Goal: Feedback & Contribution: Contribute content

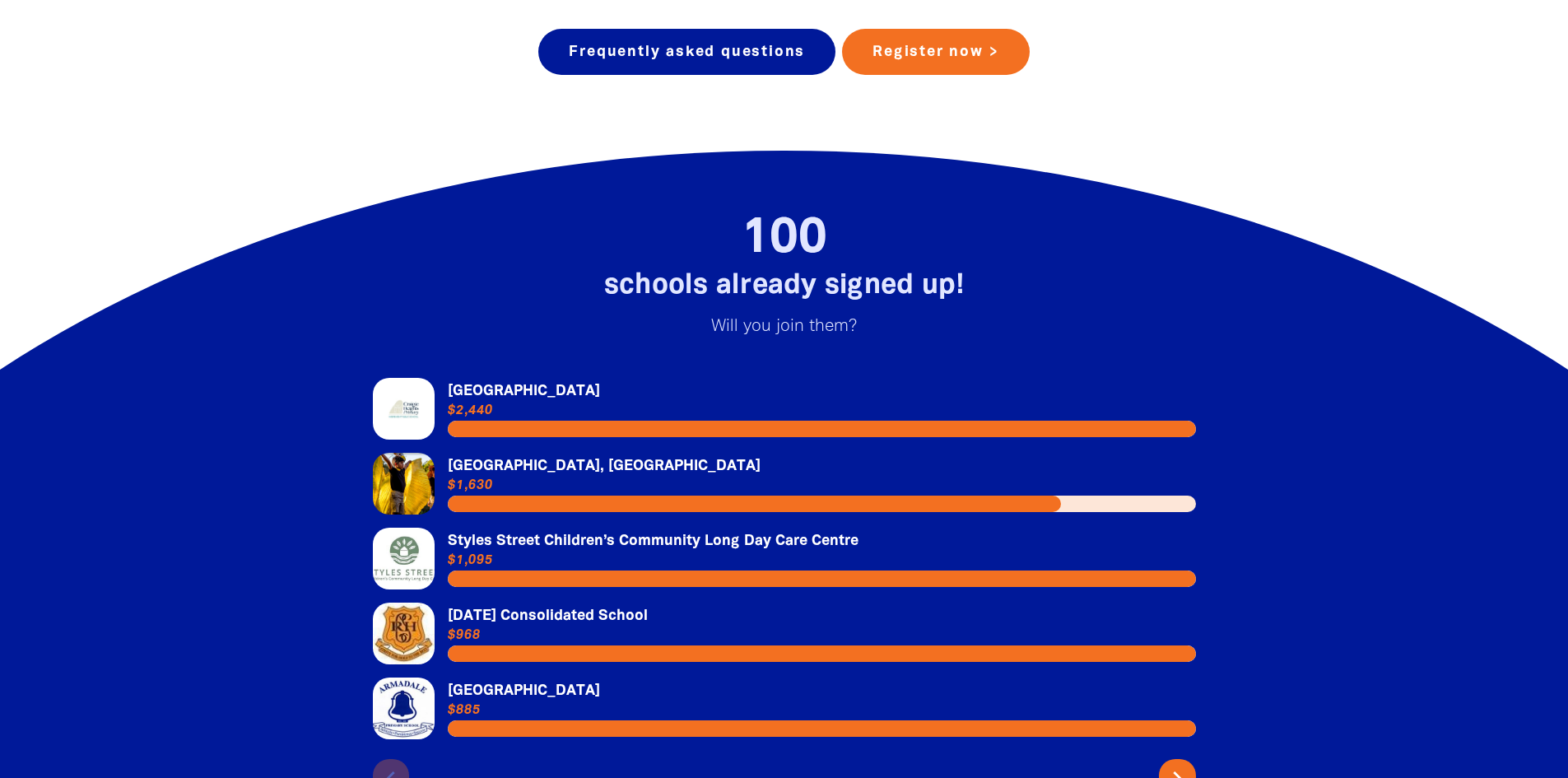
scroll to position [3456, 0]
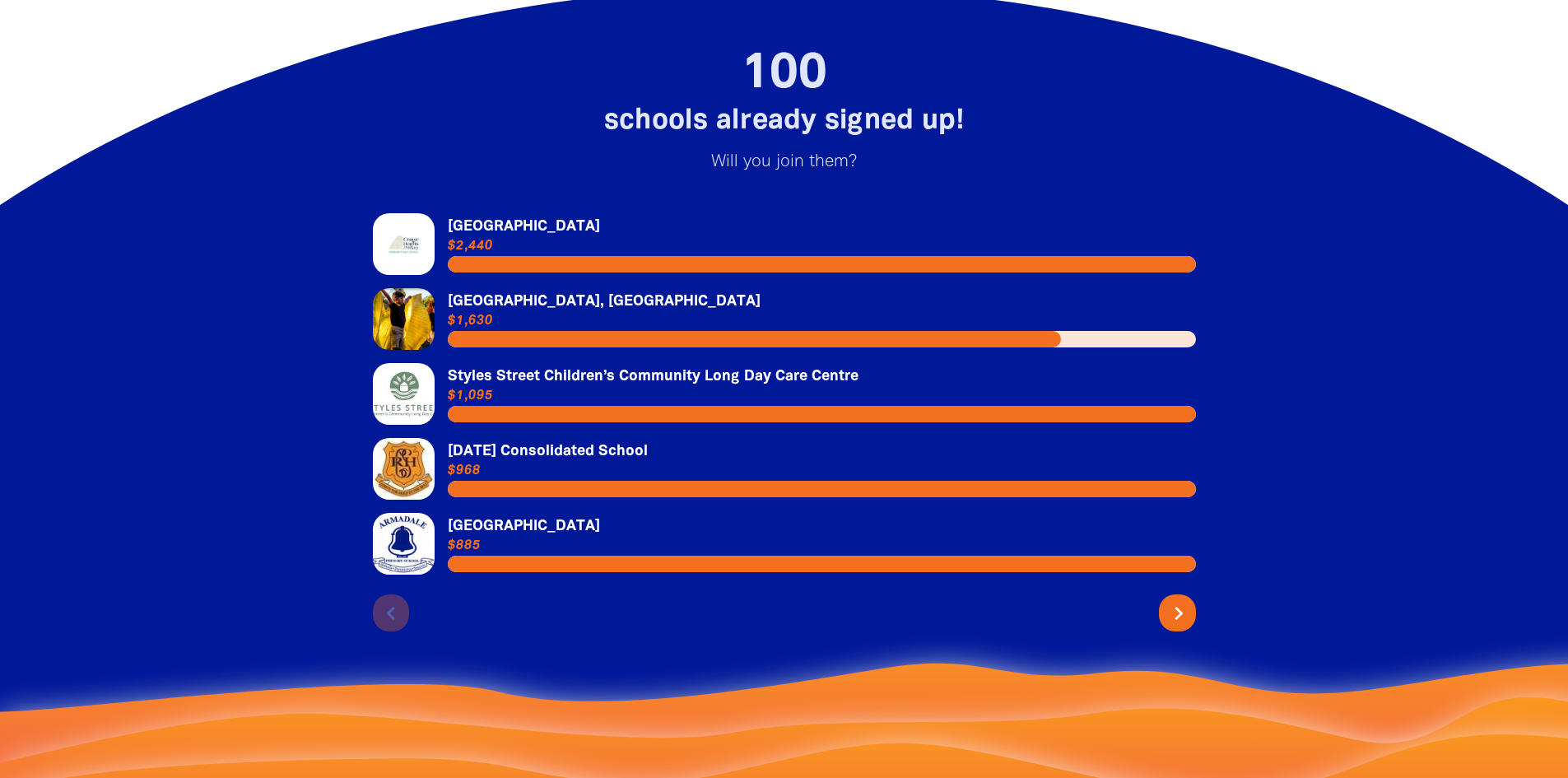
click at [1176, 600] on icon "chevron_right" at bounding box center [1178, 613] width 26 height 26
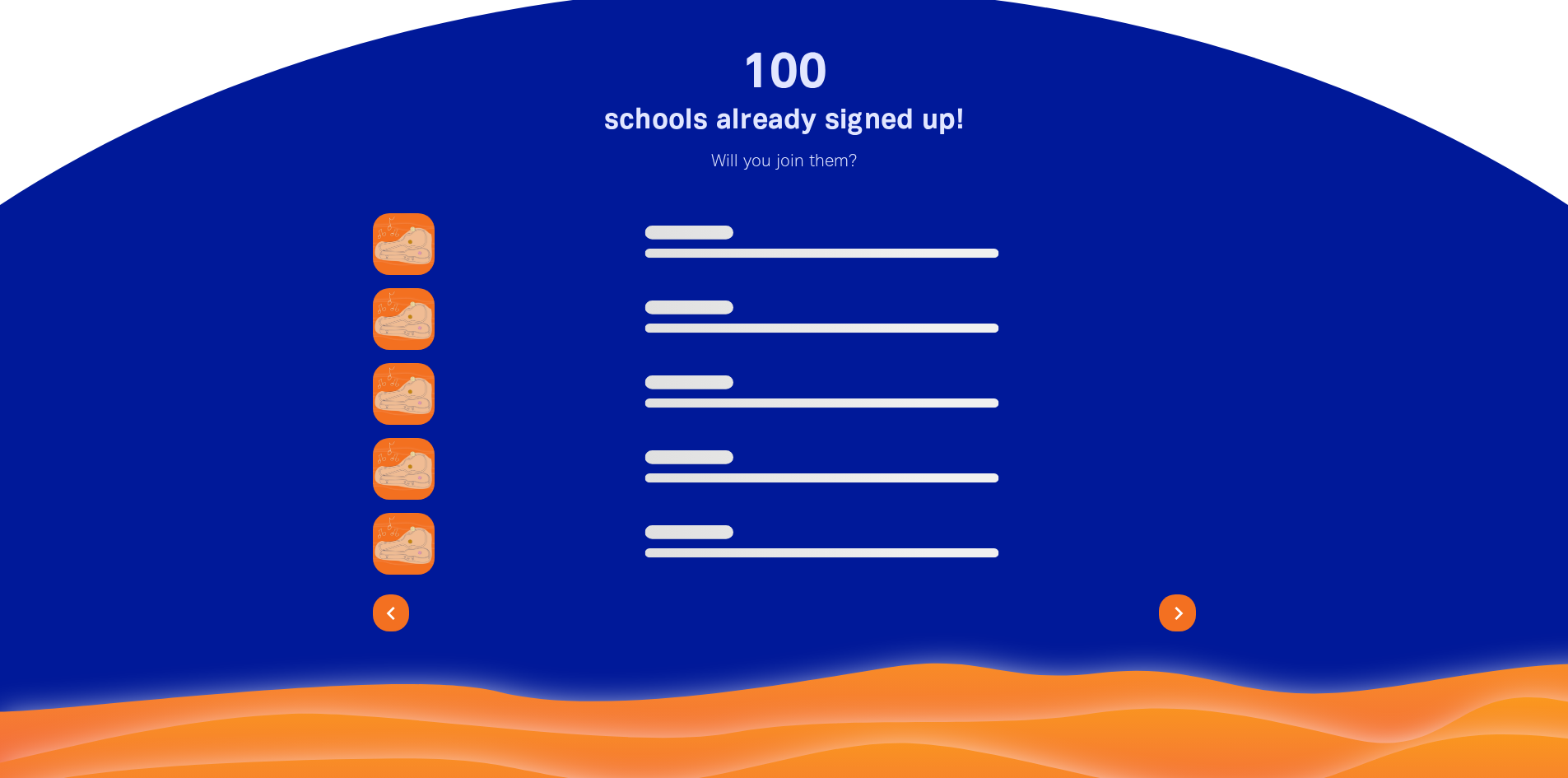
click at [1176, 600] on icon "chevron_right" at bounding box center [1178, 613] width 26 height 26
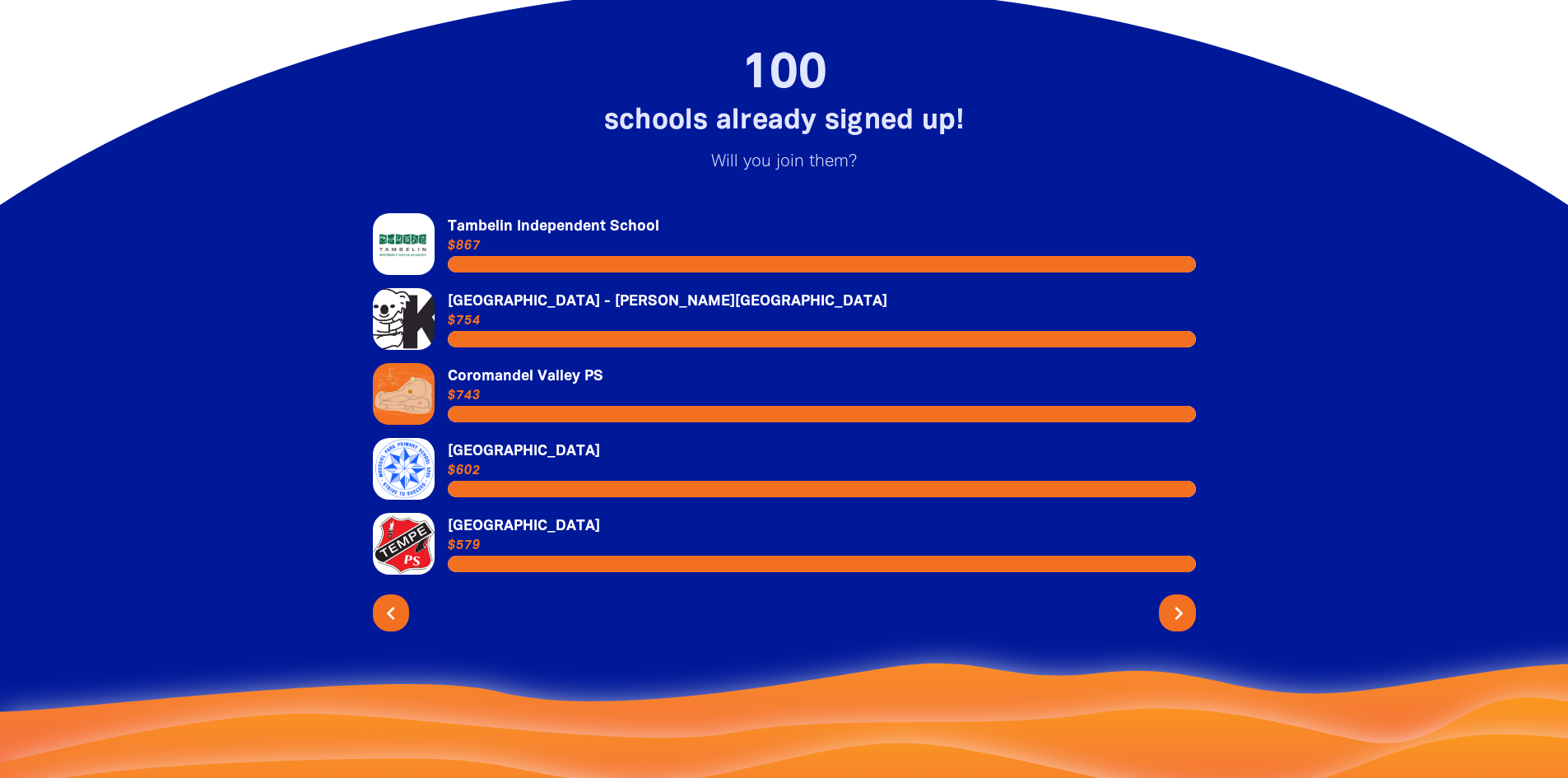
click at [1176, 600] on icon "chevron_right" at bounding box center [1178, 613] width 26 height 26
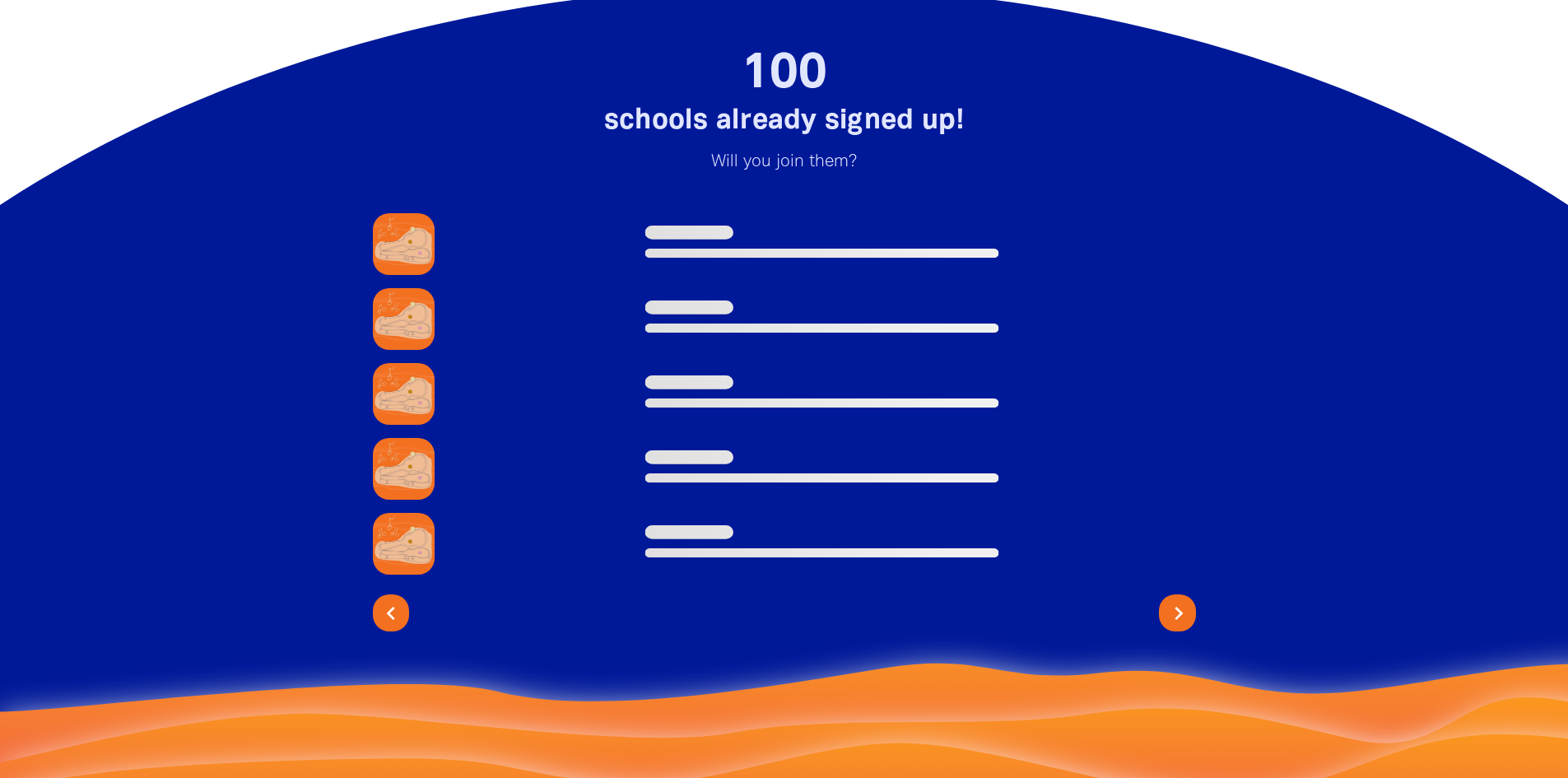
click at [1176, 600] on icon "chevron_right" at bounding box center [1178, 613] width 26 height 26
click at [1177, 600] on icon "chevron_right" at bounding box center [1178, 613] width 26 height 26
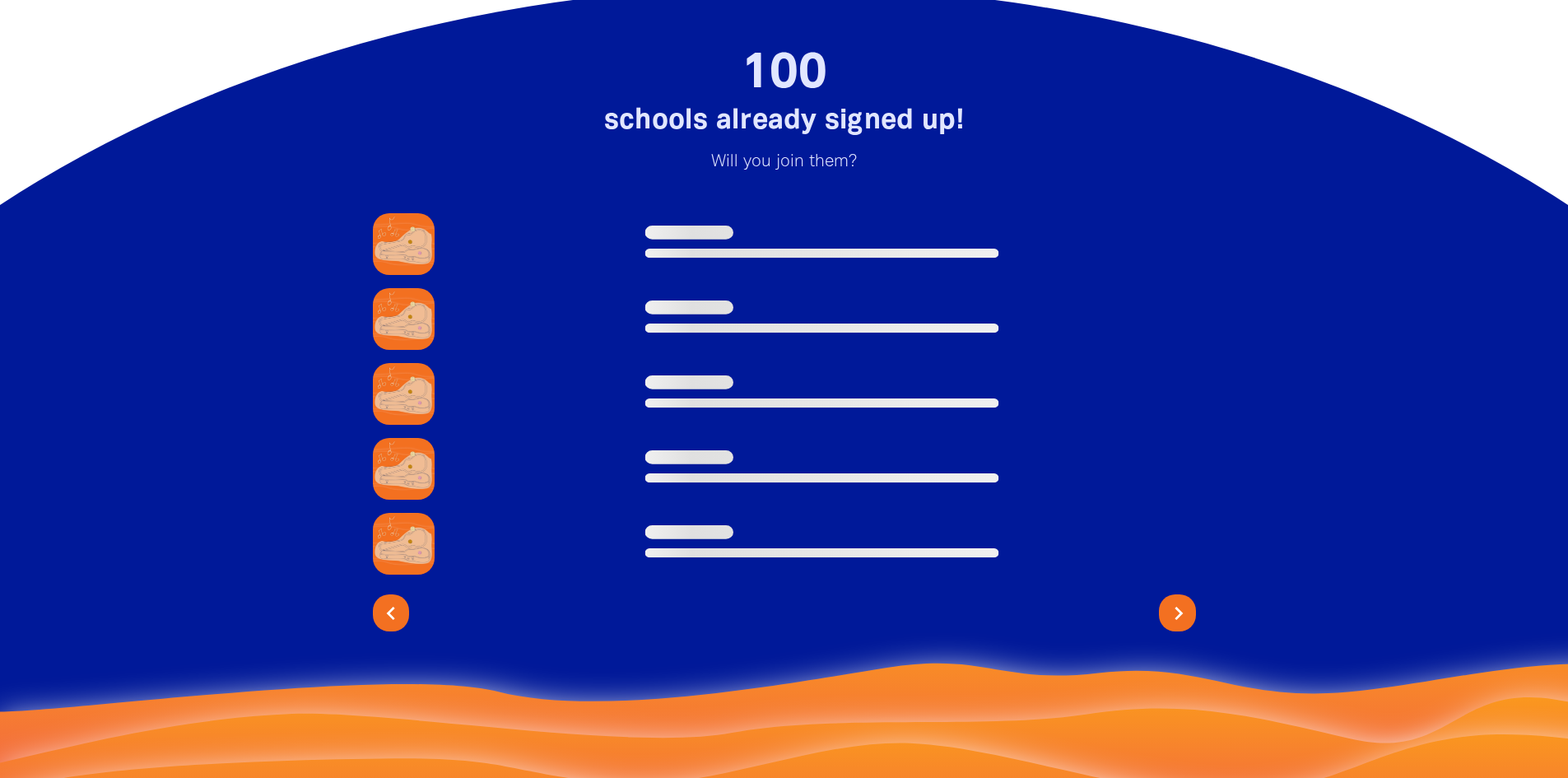
click at [1177, 600] on icon "chevron_right" at bounding box center [1178, 613] width 26 height 26
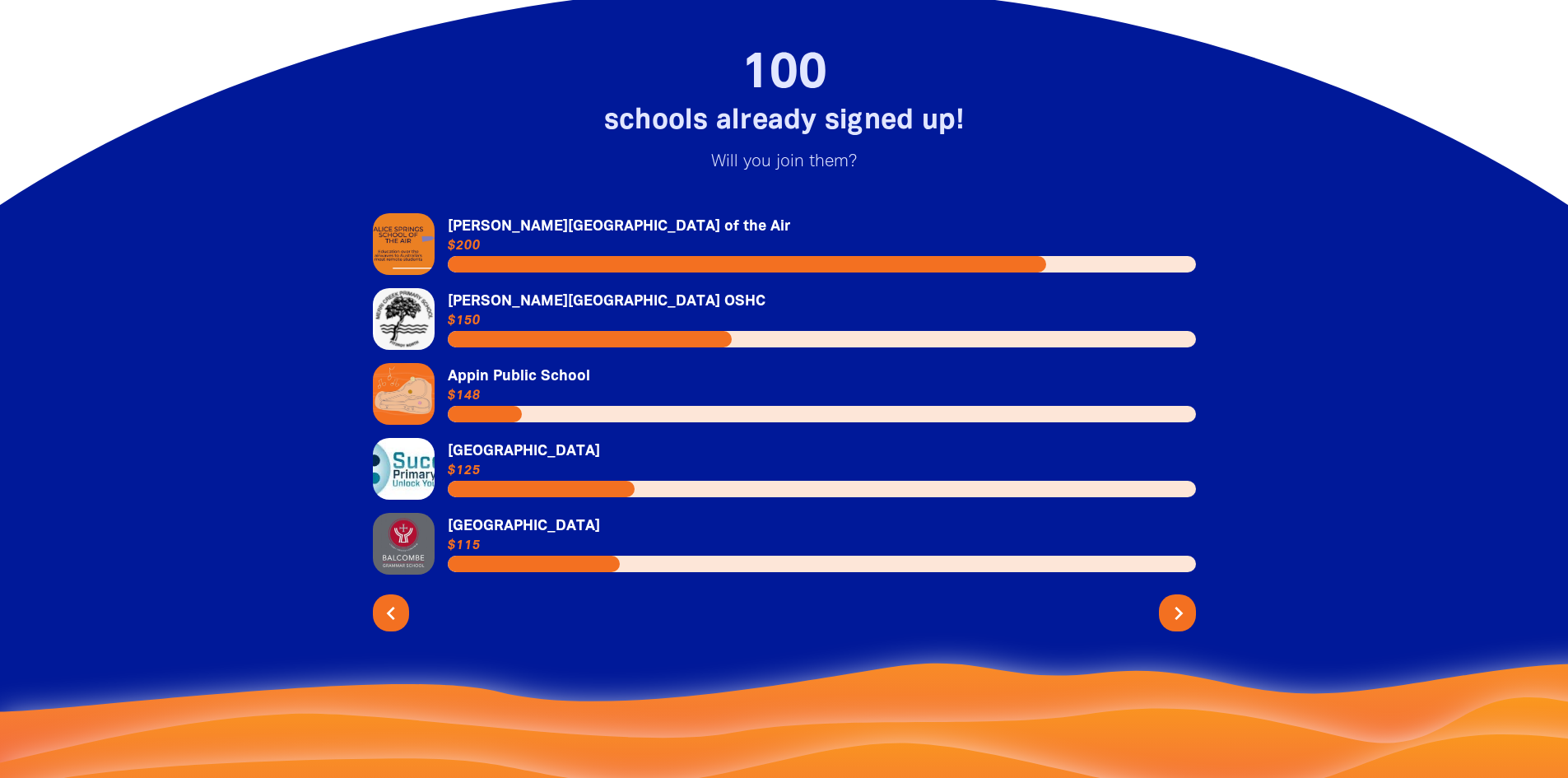
click at [1177, 600] on icon "chevron_right" at bounding box center [1178, 613] width 26 height 26
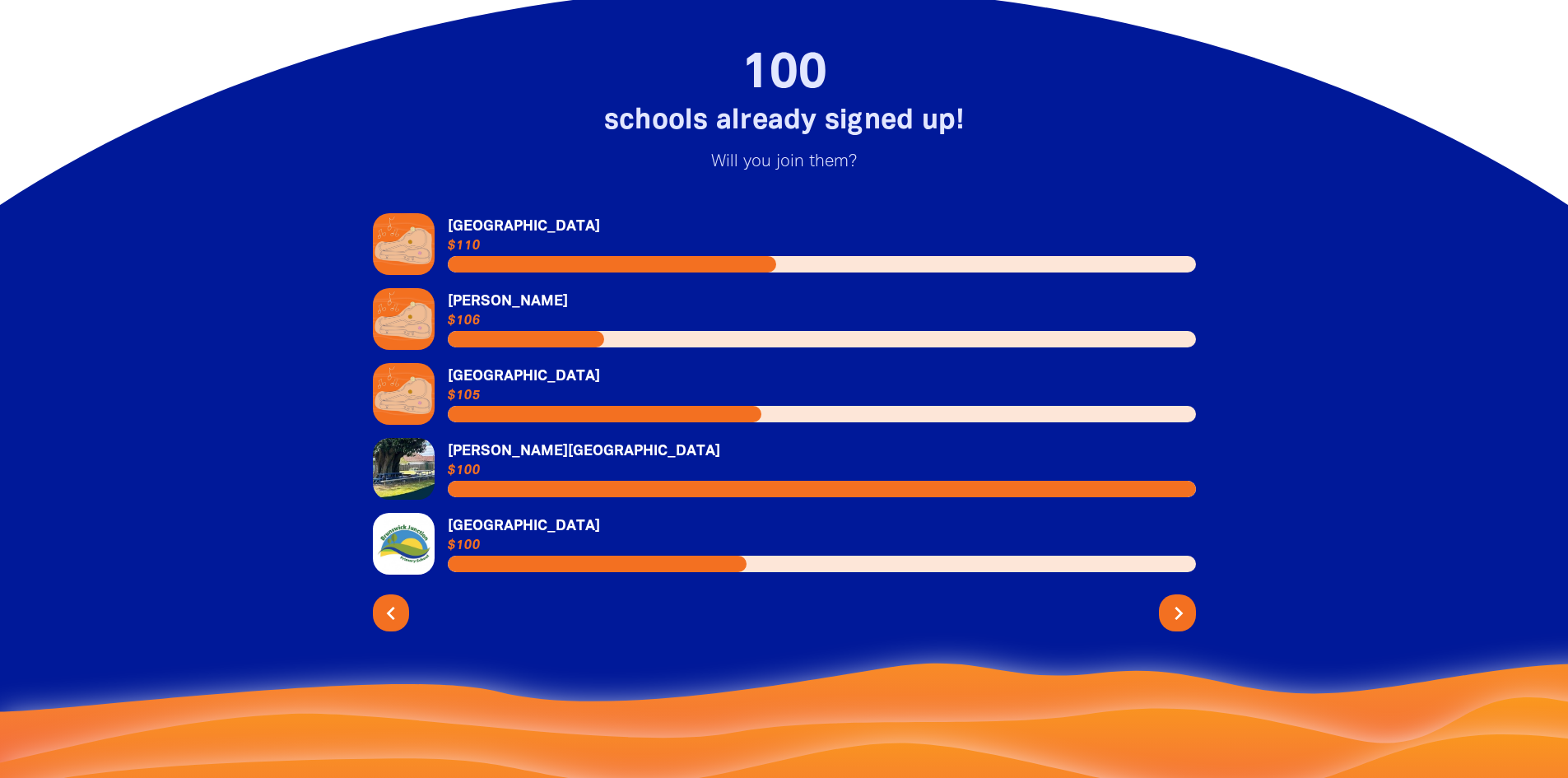
click at [1178, 600] on icon "chevron_right" at bounding box center [1178, 613] width 26 height 26
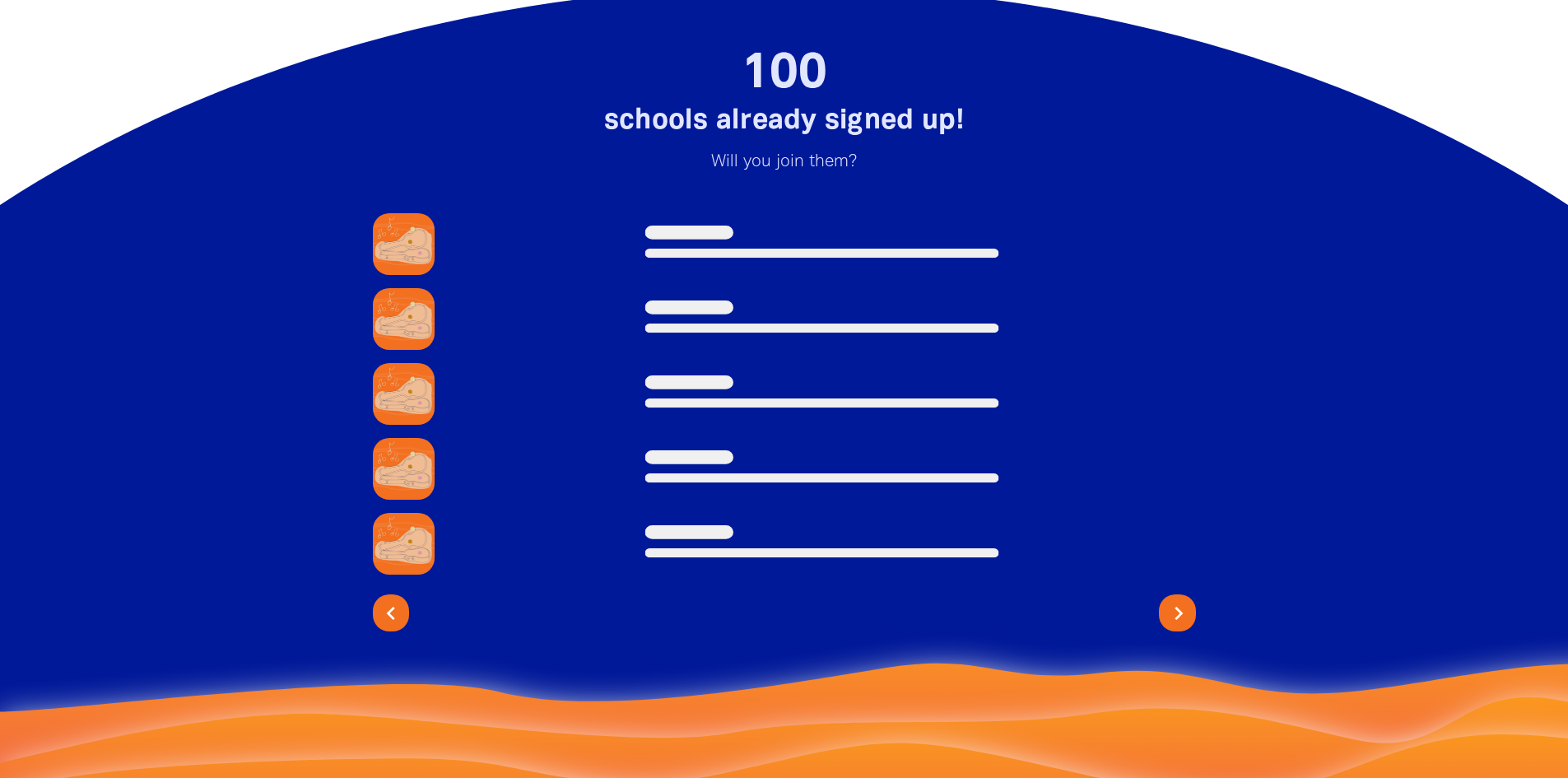
click at [1178, 600] on icon "chevron_right" at bounding box center [1178, 613] width 26 height 26
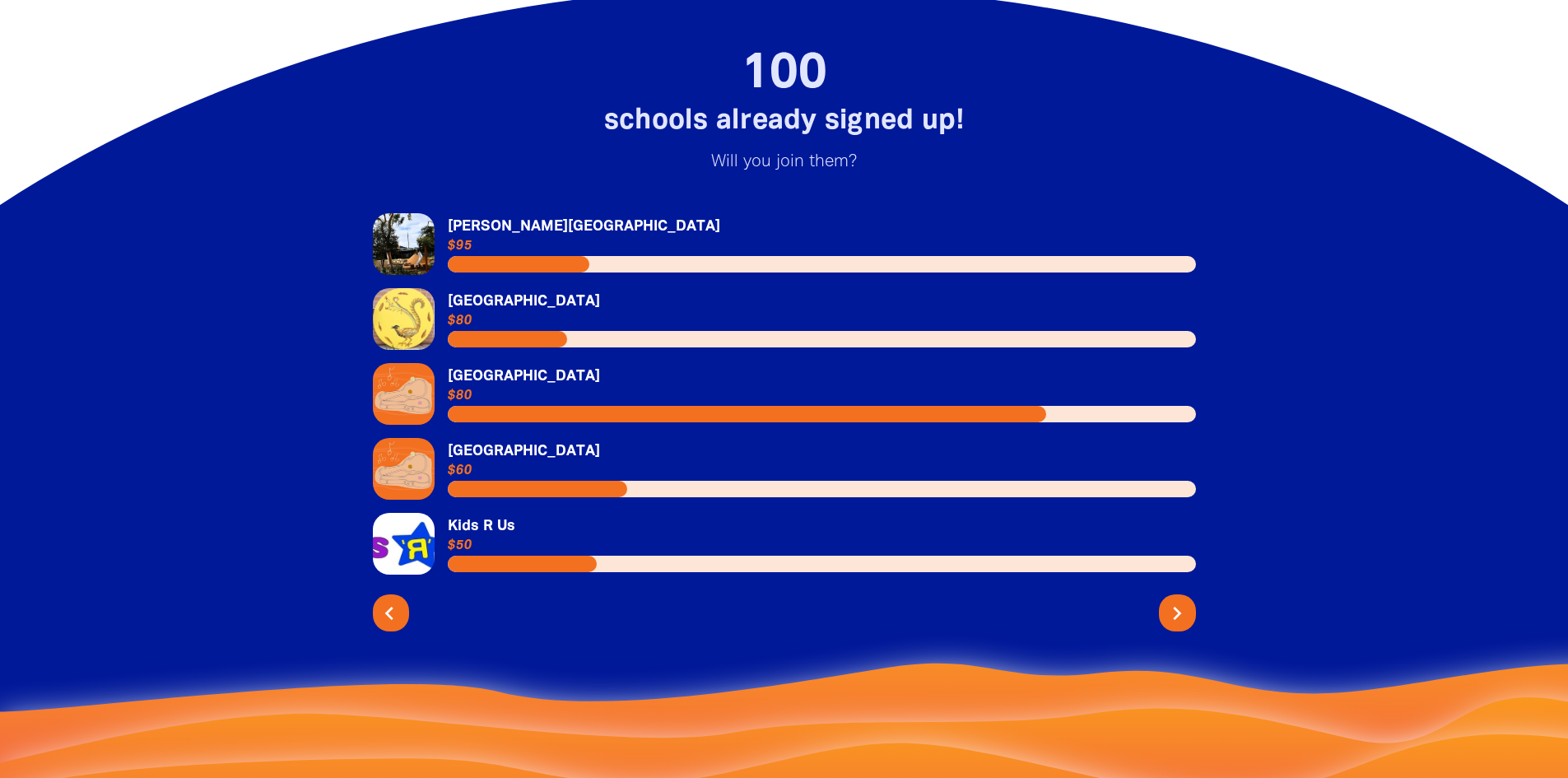
click at [392, 600] on icon "chevron_left" at bounding box center [389, 613] width 26 height 26
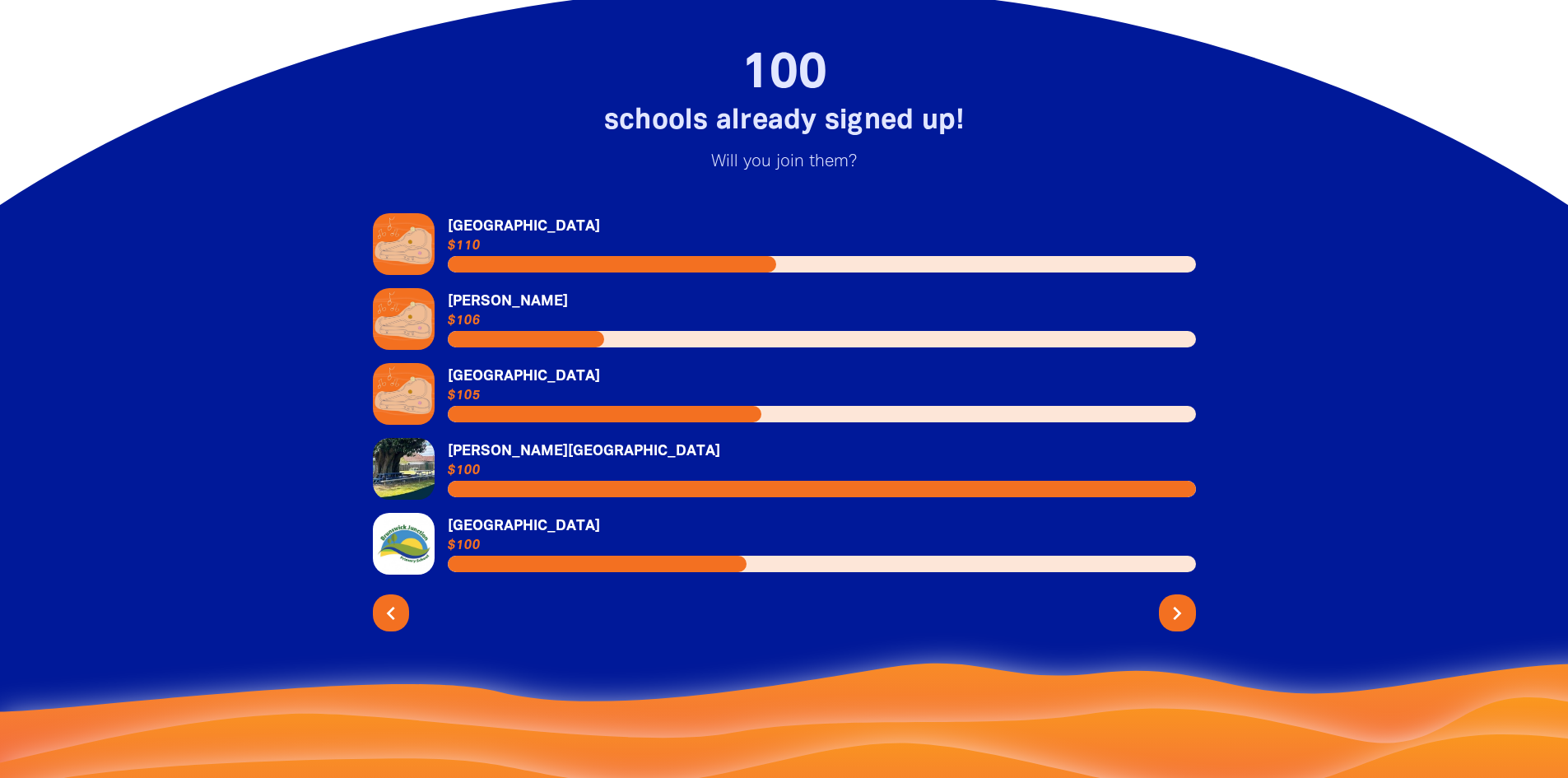
click at [518, 512] on link "Link to [GEOGRAPHIC_DATA]" at bounding box center [784, 543] width 823 height 61
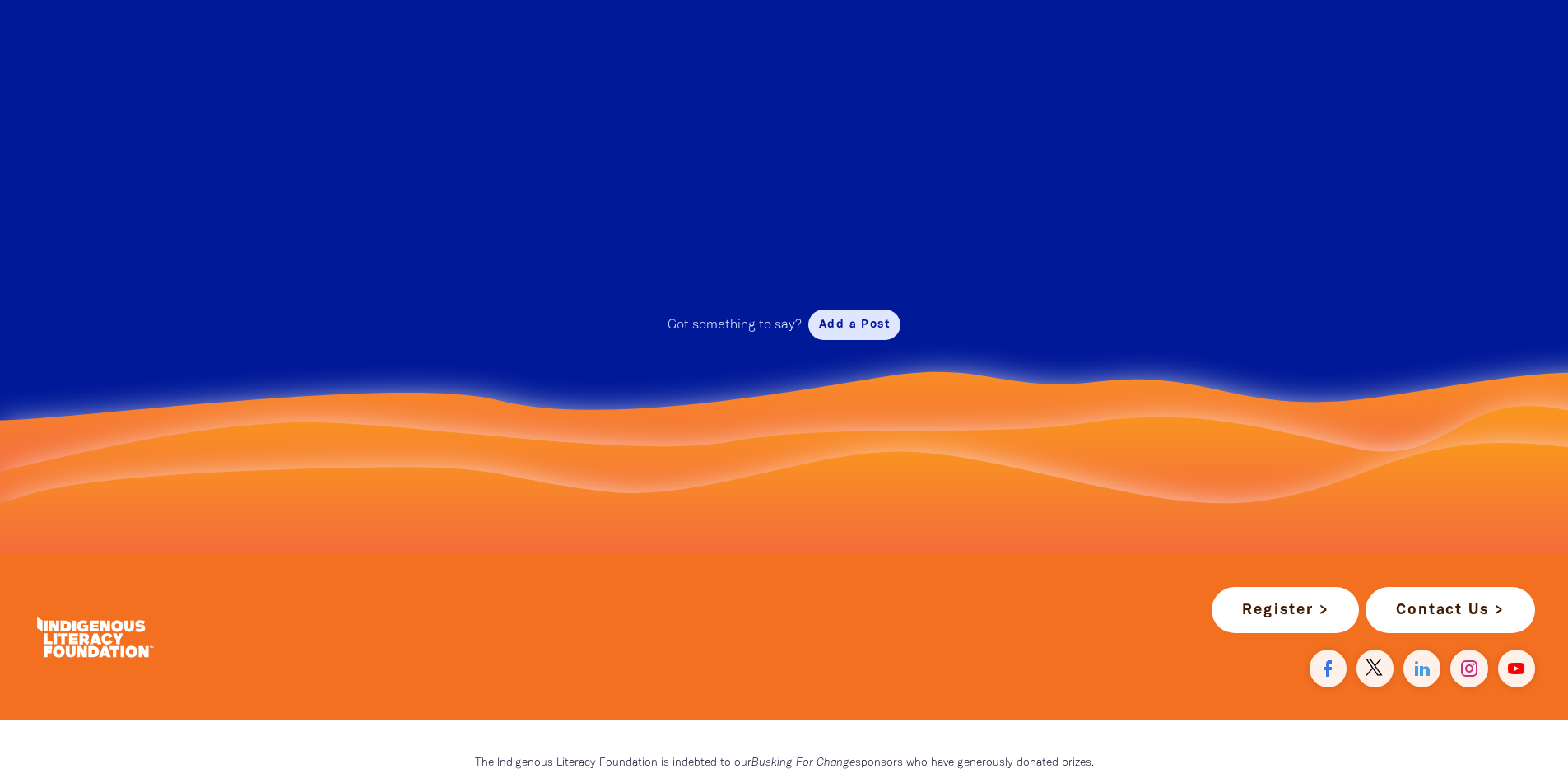
scroll to position [3127, 0]
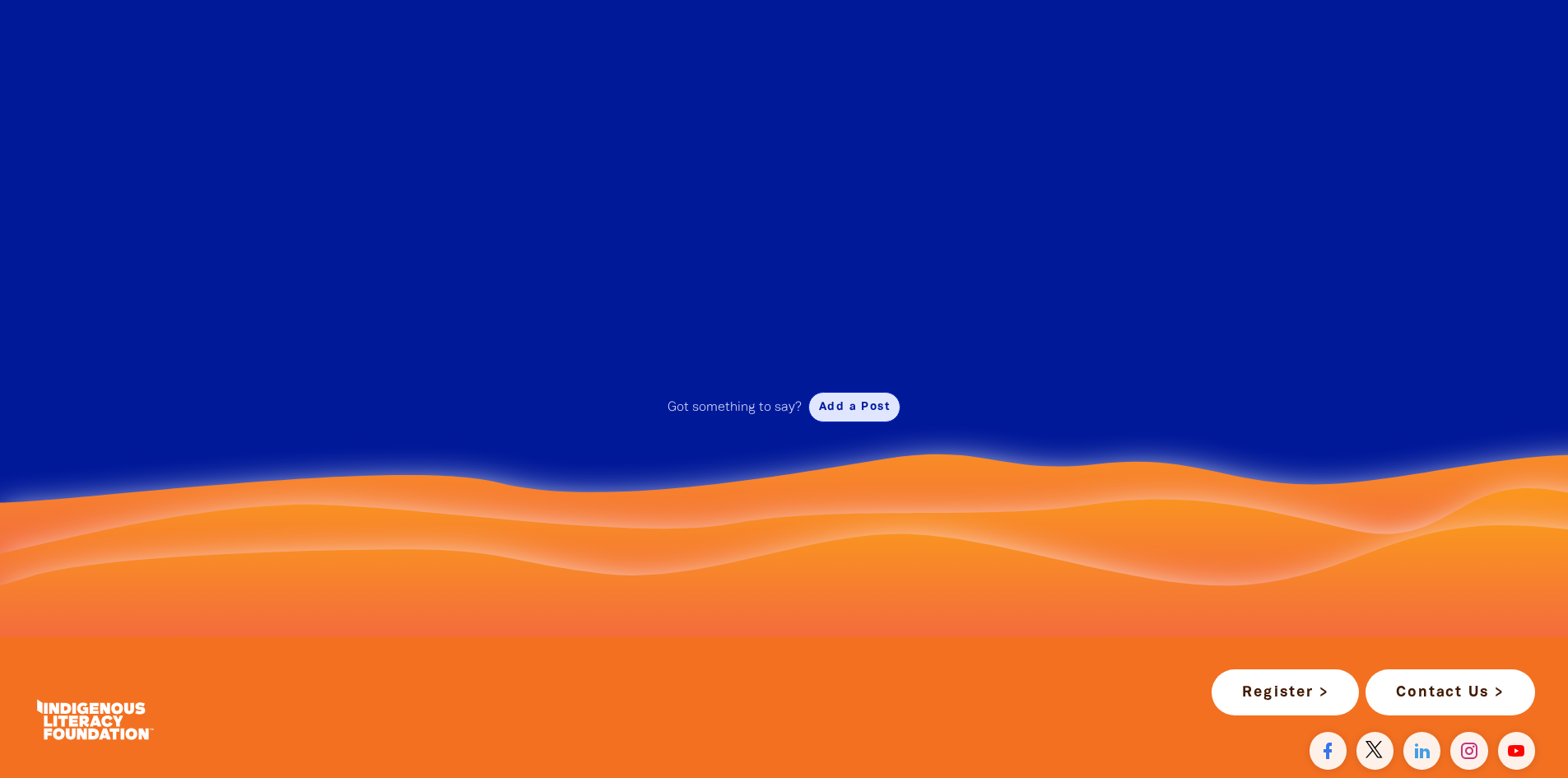
click at [844, 422] on button "Add a Post" at bounding box center [853, 407] width 92 height 31
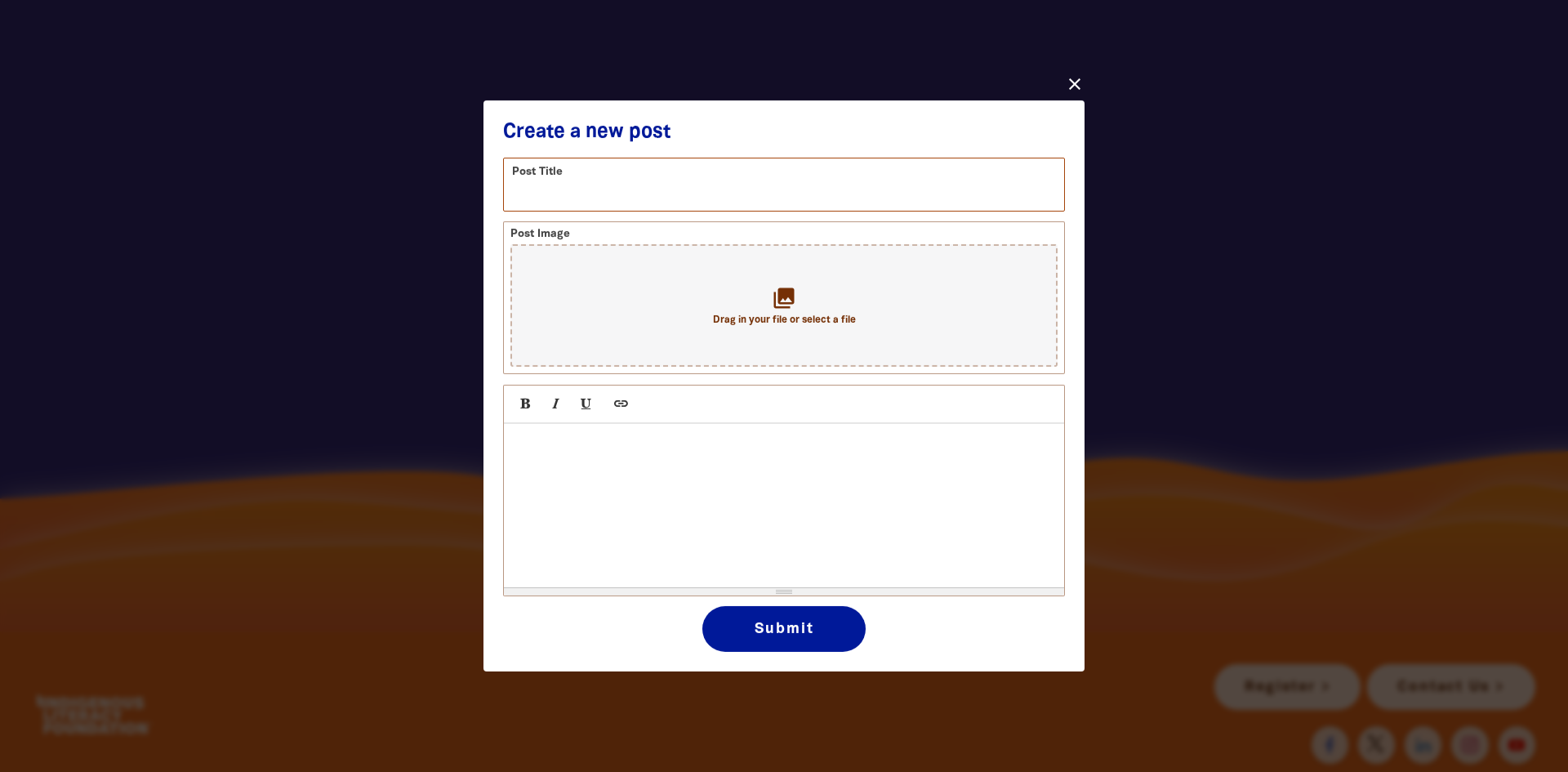
click at [533, 198] on input "text" at bounding box center [784, 184] width 560 height 52
type input "Performance day"
click at [532, 442] on p at bounding box center [784, 440] width 544 height 19
click at [855, 449] on p "The students are excited to perform Country Tells us When" at bounding box center [784, 440] width 544 height 19
click at [918, 450] on p "The students are excited to perform Country Tells Us When" at bounding box center [784, 440] width 544 height 19
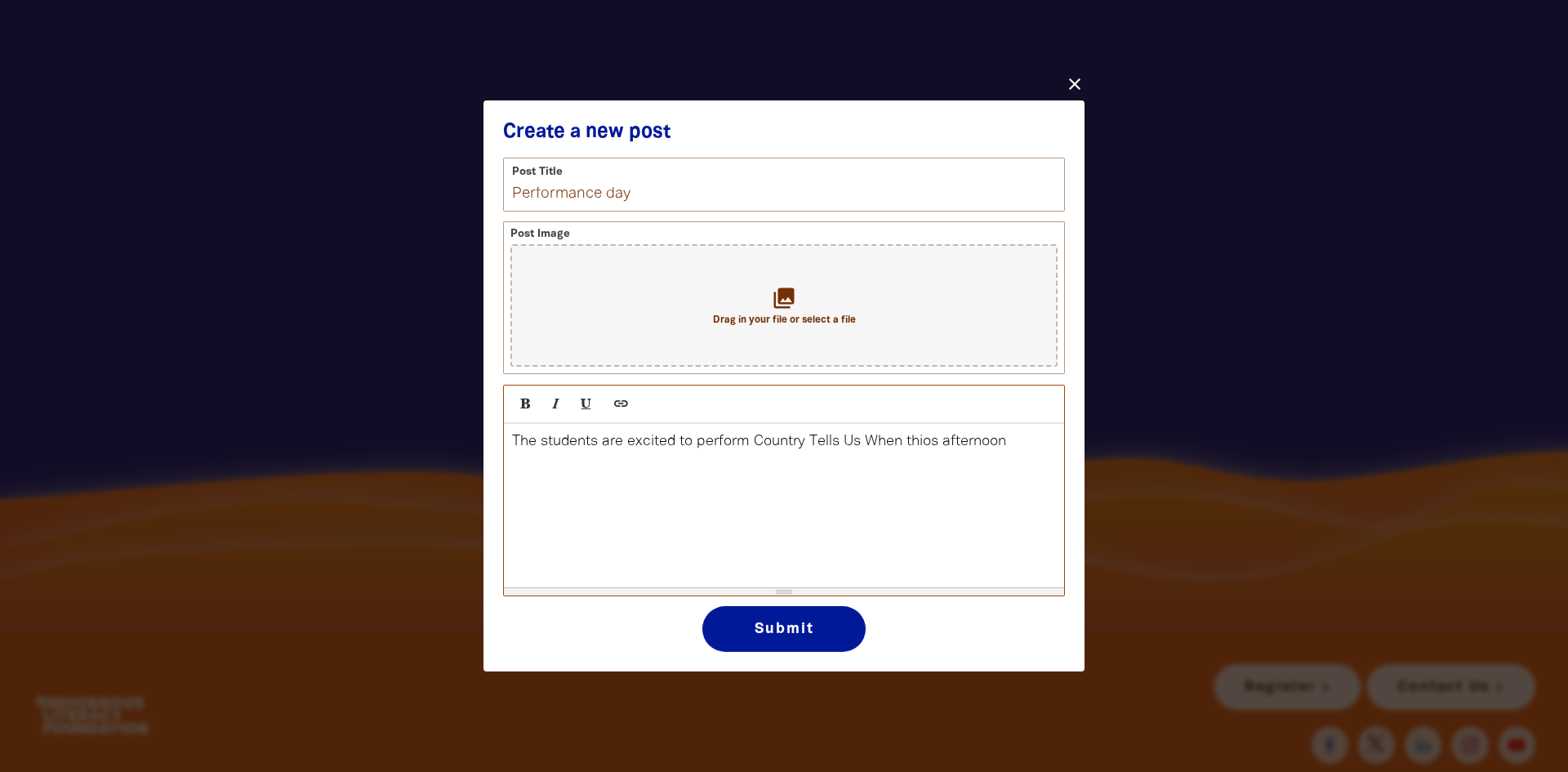
click at [934, 449] on p "The students are excited to perform Country Tells Us When thios afternoon" at bounding box center [784, 440] width 544 height 19
click at [1010, 442] on p "The students are excited to perform Country Tells Us When this afternoon" at bounding box center [784, 440] width 544 height 19
click at [528, 463] on p "The students are excited to perform Country Tells Us When this afternoon. They …" at bounding box center [784, 450] width 544 height 40
click at [779, 466] on p "The students are excited to perform Country Tells Us When this afternoon. They …" at bounding box center [784, 450] width 544 height 40
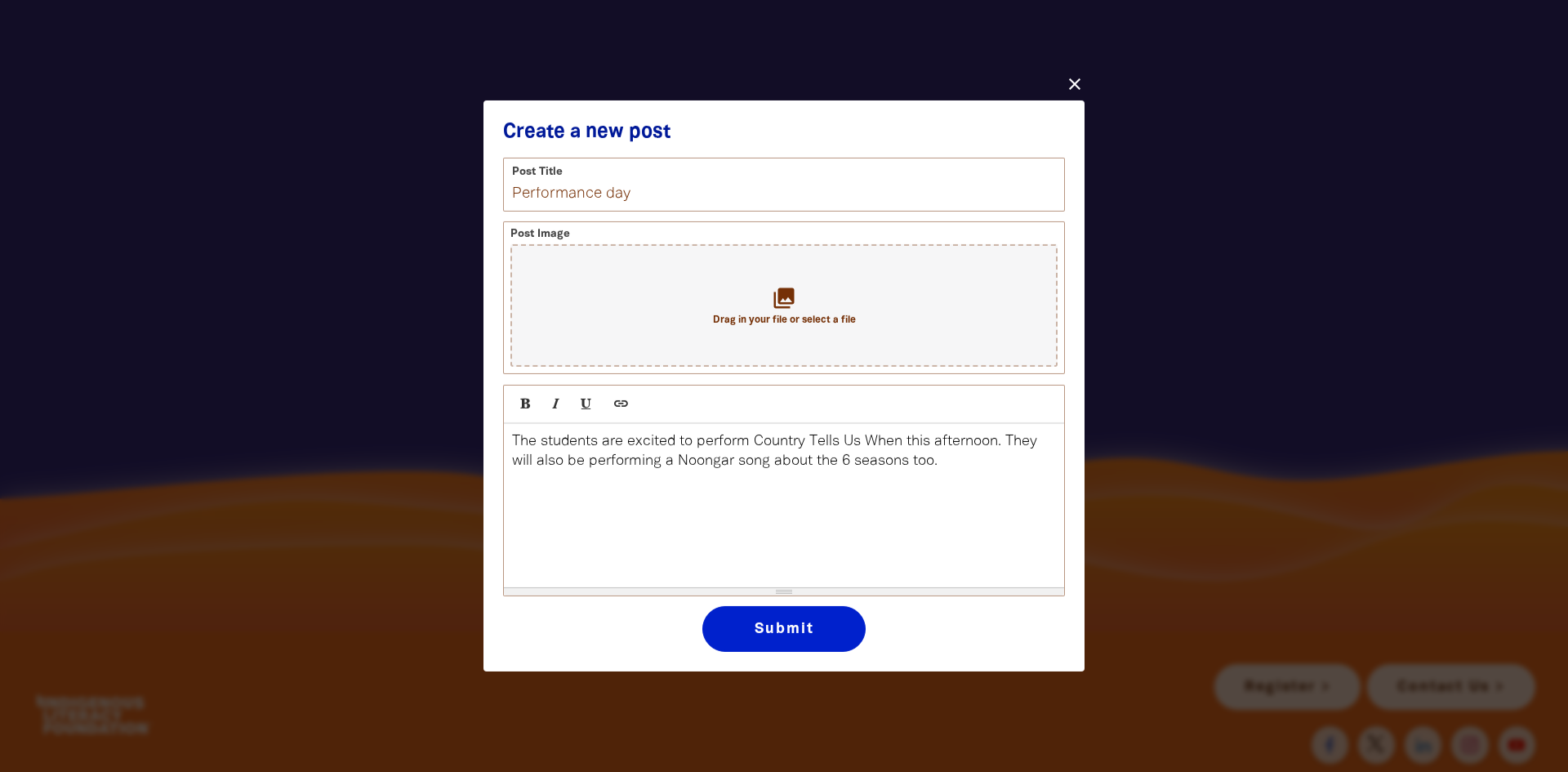
click at [778, 633] on button "Submit" at bounding box center [783, 629] width 163 height 46
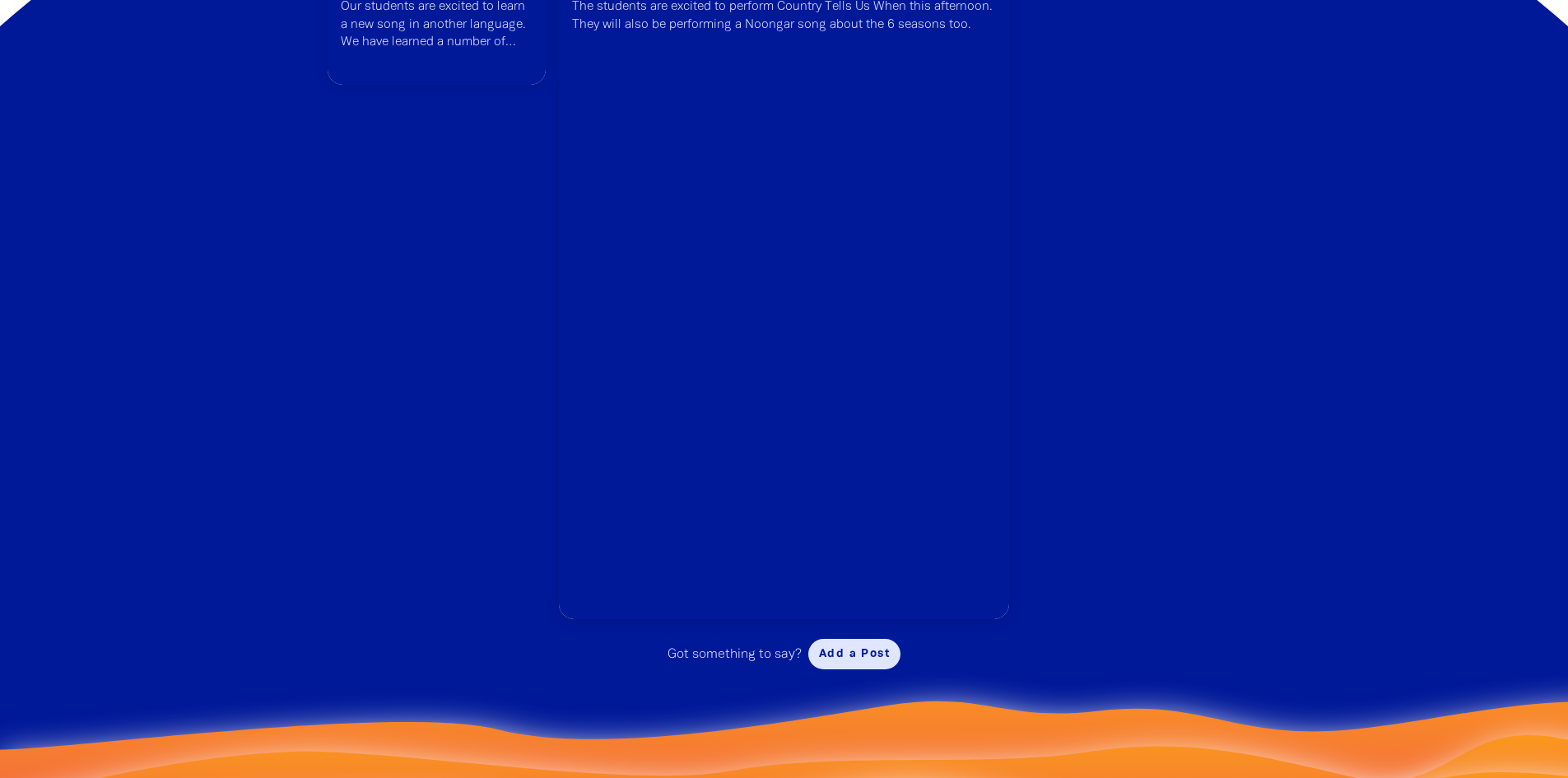
scroll to position [2963, 0]
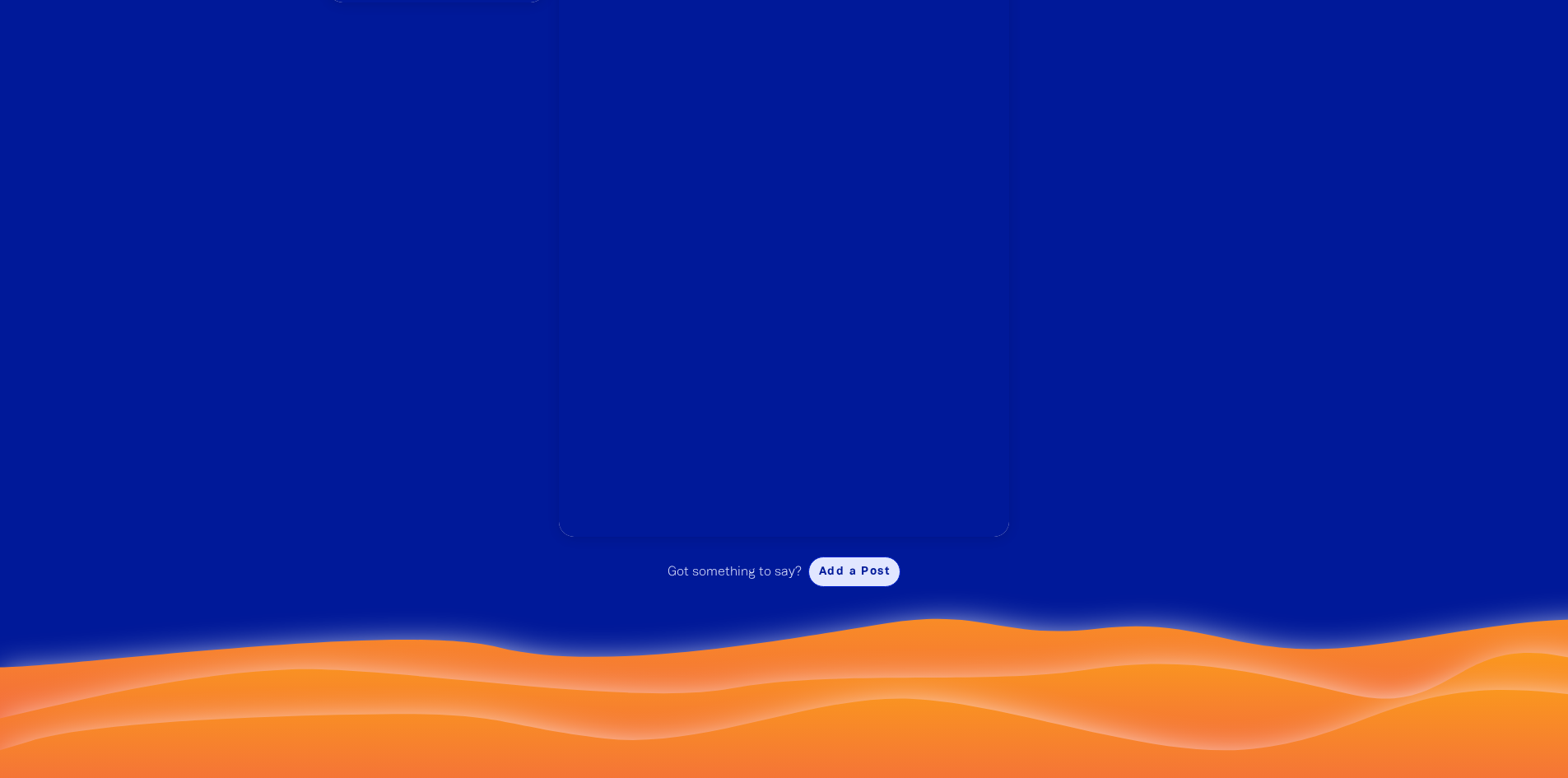
click at [848, 587] on button "Add a Post" at bounding box center [853, 571] width 92 height 31
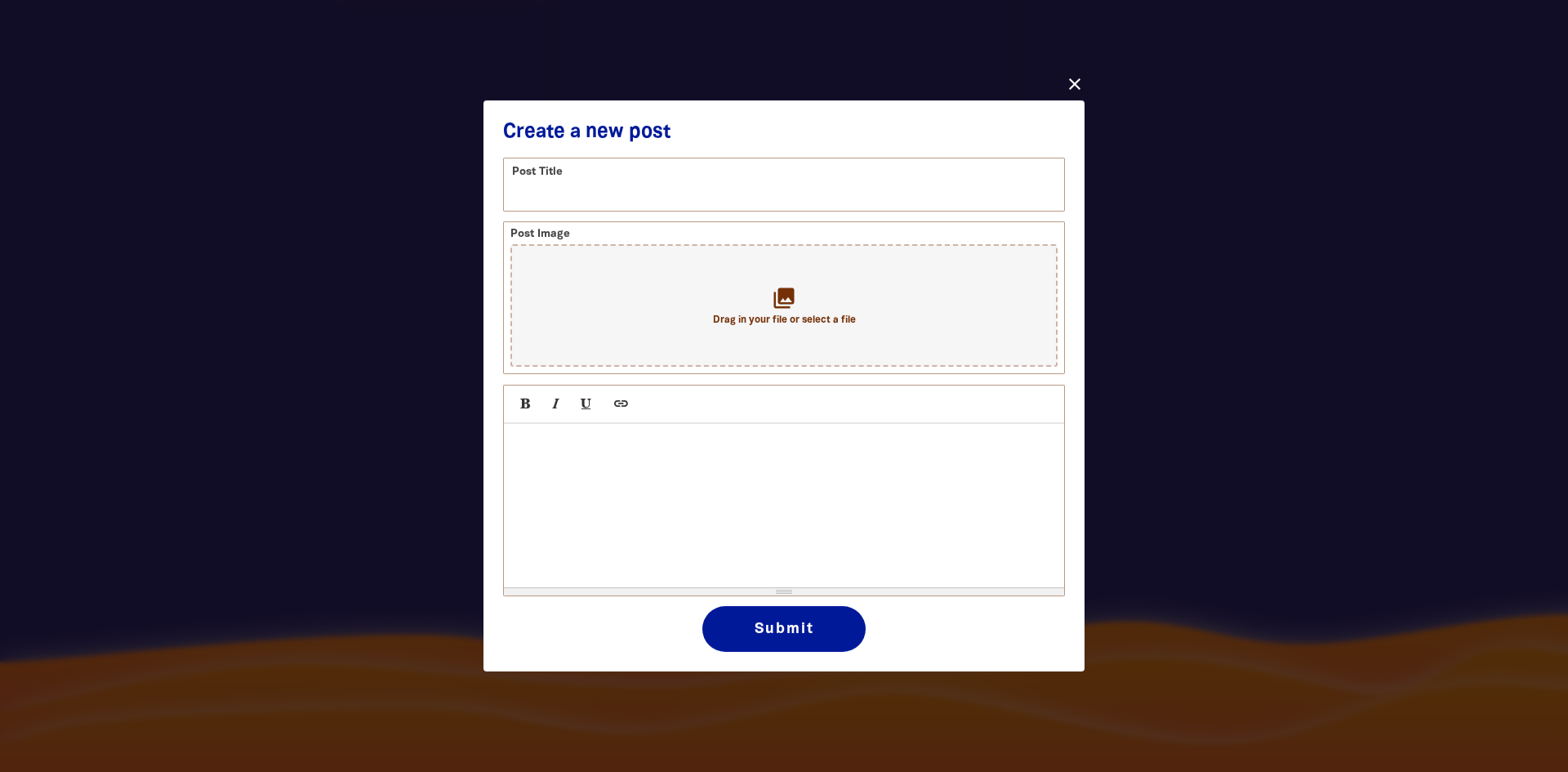
click button "close" at bounding box center [1074, 84] width 19 height 19
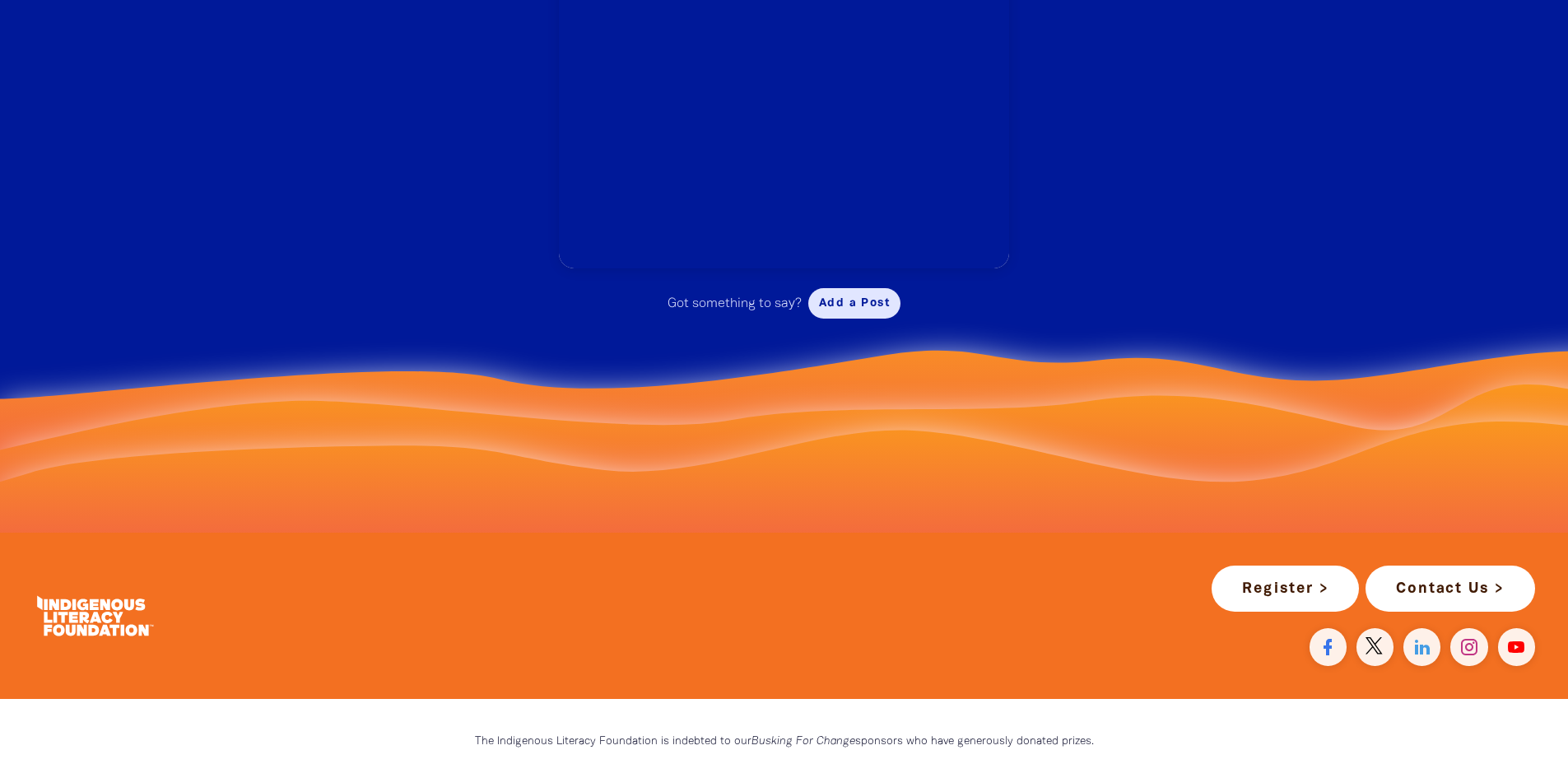
scroll to position [3148, 0]
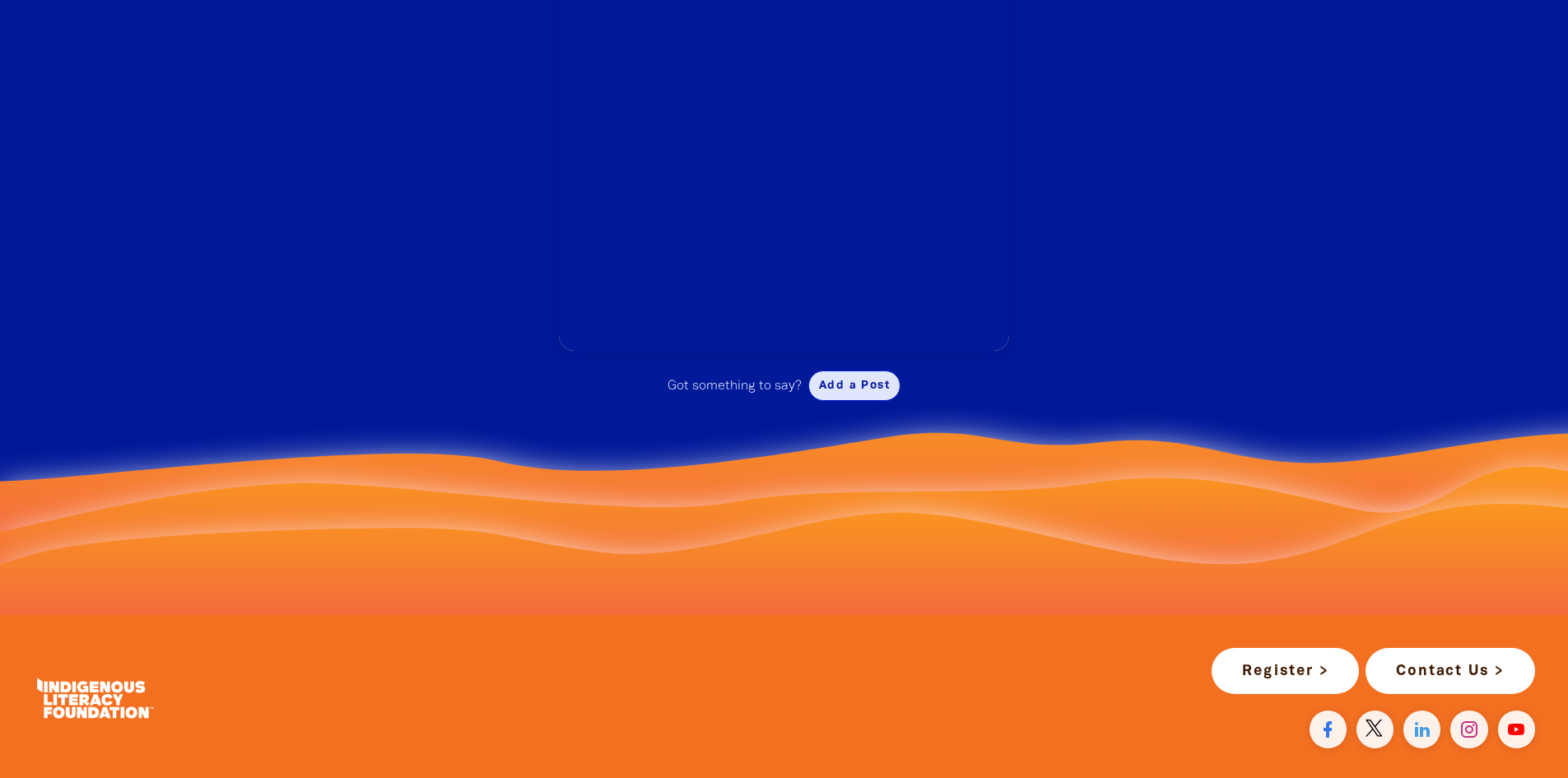
click at [843, 401] on button "Add a Post" at bounding box center [853, 385] width 92 height 31
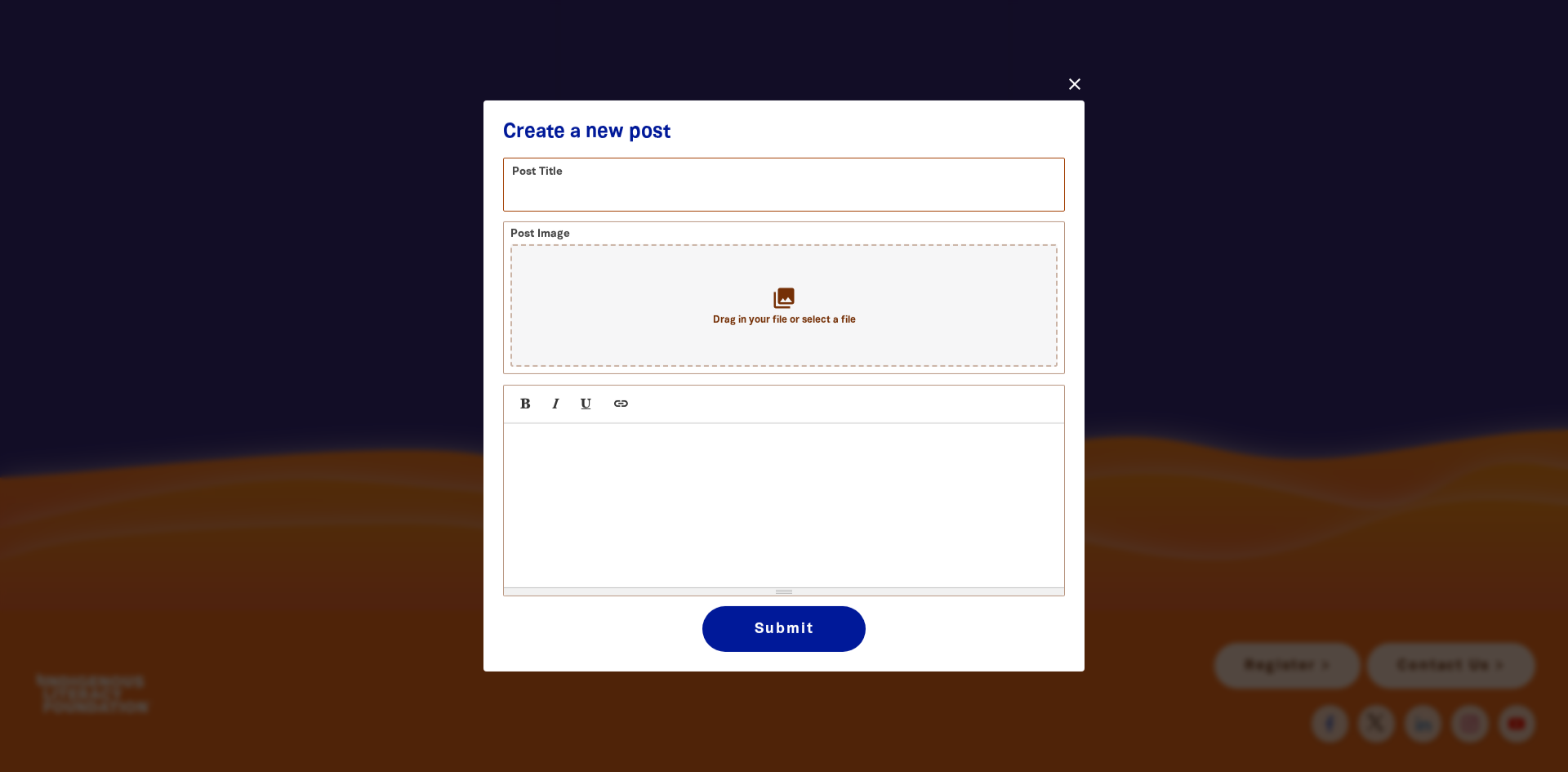
click at [557, 186] on input "text" at bounding box center [784, 184] width 560 height 52
type input "G"
type input "Donatons"
click at [535, 450] on p at bounding box center [784, 440] width 544 height 19
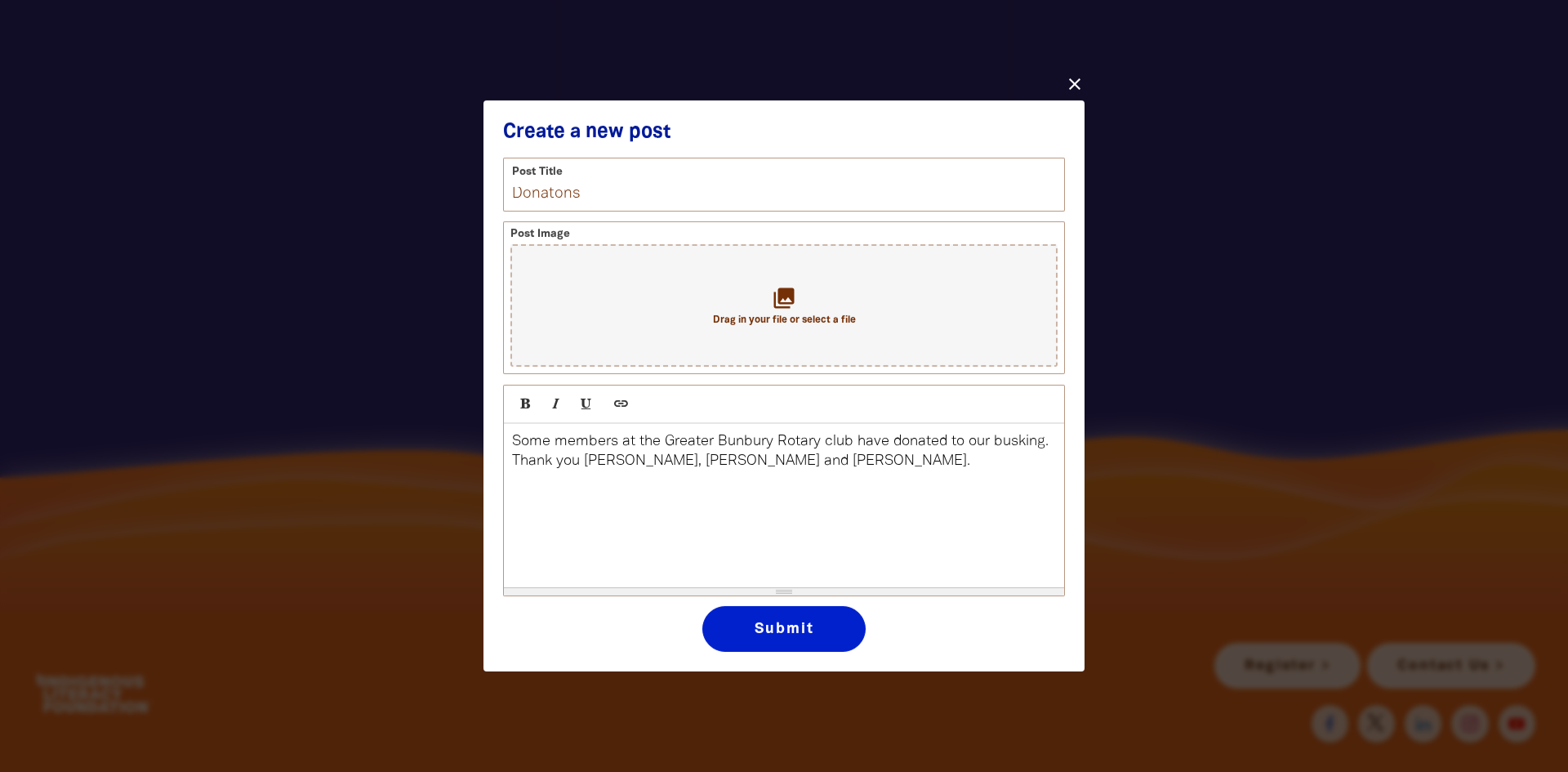
click at [784, 630] on button "Submit" at bounding box center [783, 629] width 163 height 46
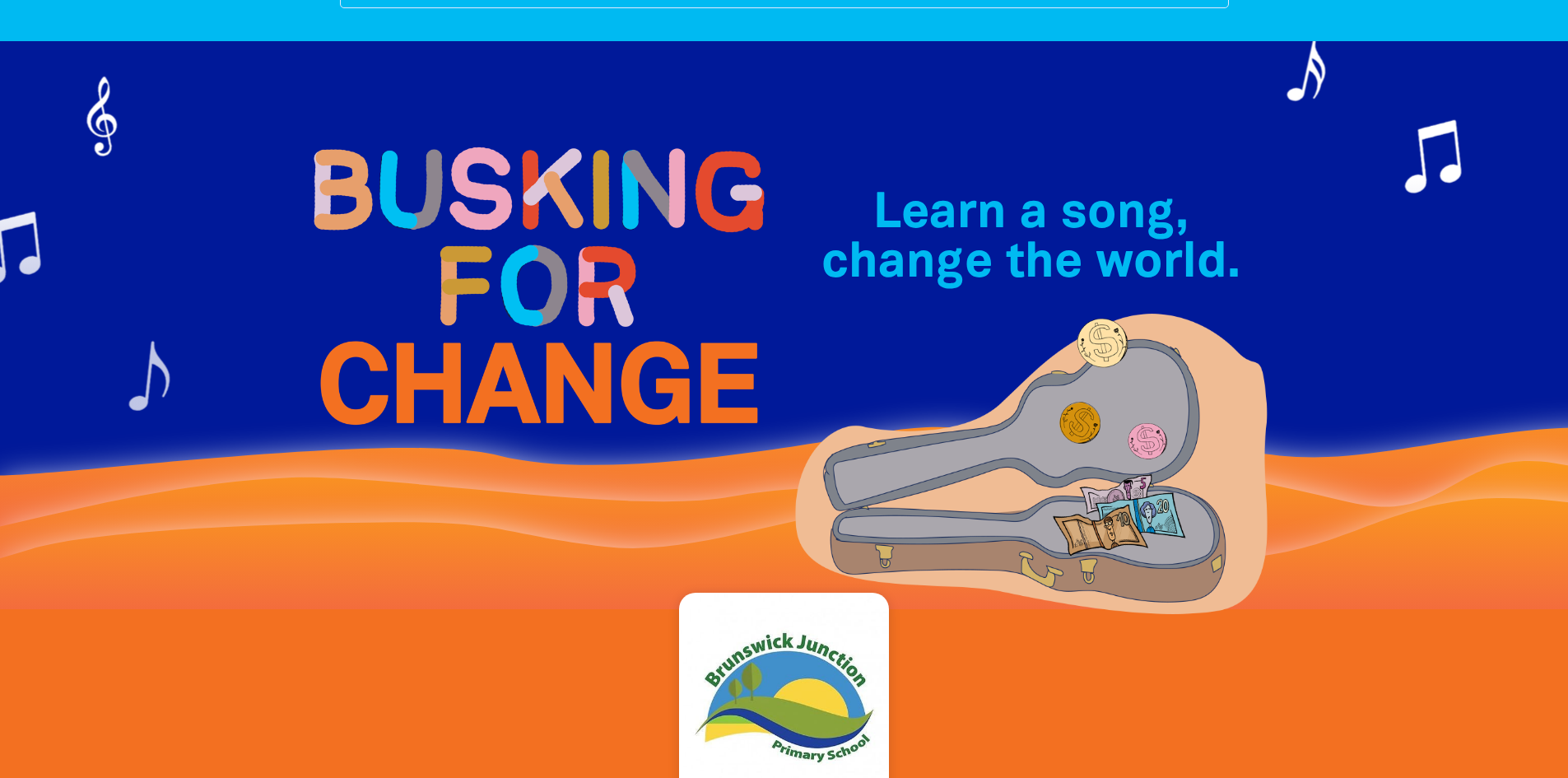
scroll to position [0, 0]
